Goal: Information Seeking & Learning: Learn about a topic

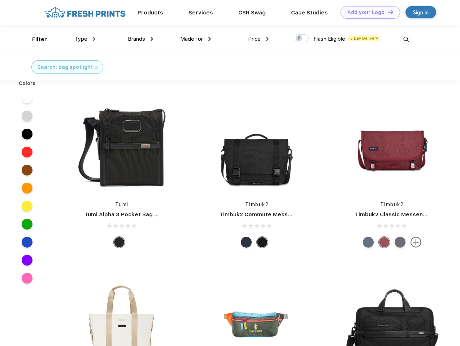
click at [367, 12] on link "Add your Logo Design Tool" at bounding box center [370, 12] width 60 height 13
click at [0, 0] on div "Design Tool" at bounding box center [0, 0] width 0 height 0
click at [387, 12] on link "Add your Logo Design Tool" at bounding box center [370, 12] width 60 height 13
click at [35, 39] on div "Filter" at bounding box center [39, 39] width 15 height 8
click at [85, 39] on span "Type" at bounding box center [81, 39] width 13 height 6
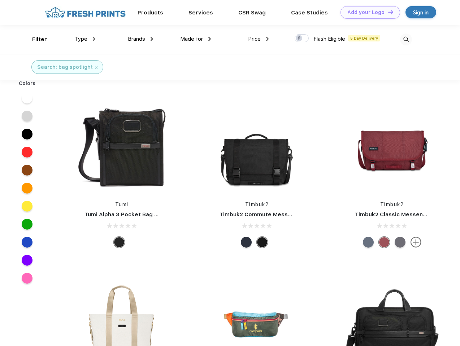
click at [140, 39] on span "Brands" at bounding box center [136, 39] width 17 height 6
click at [196, 39] on span "Made for" at bounding box center [191, 39] width 23 height 6
click at [258, 39] on span "Price" at bounding box center [254, 39] width 13 height 6
click at [302, 39] on div at bounding box center [301, 38] width 14 height 8
click at [299, 39] on input "checkbox" at bounding box center [296, 36] width 5 height 5
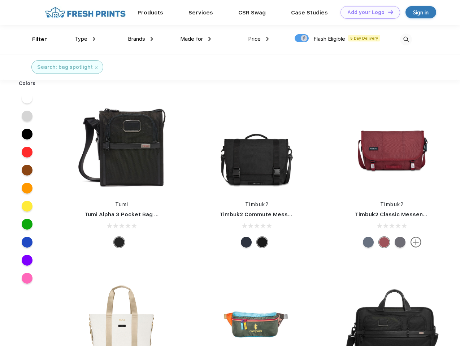
click at [405, 39] on img at bounding box center [406, 40] width 12 height 12
